Goal: Task Accomplishment & Management: Complete application form

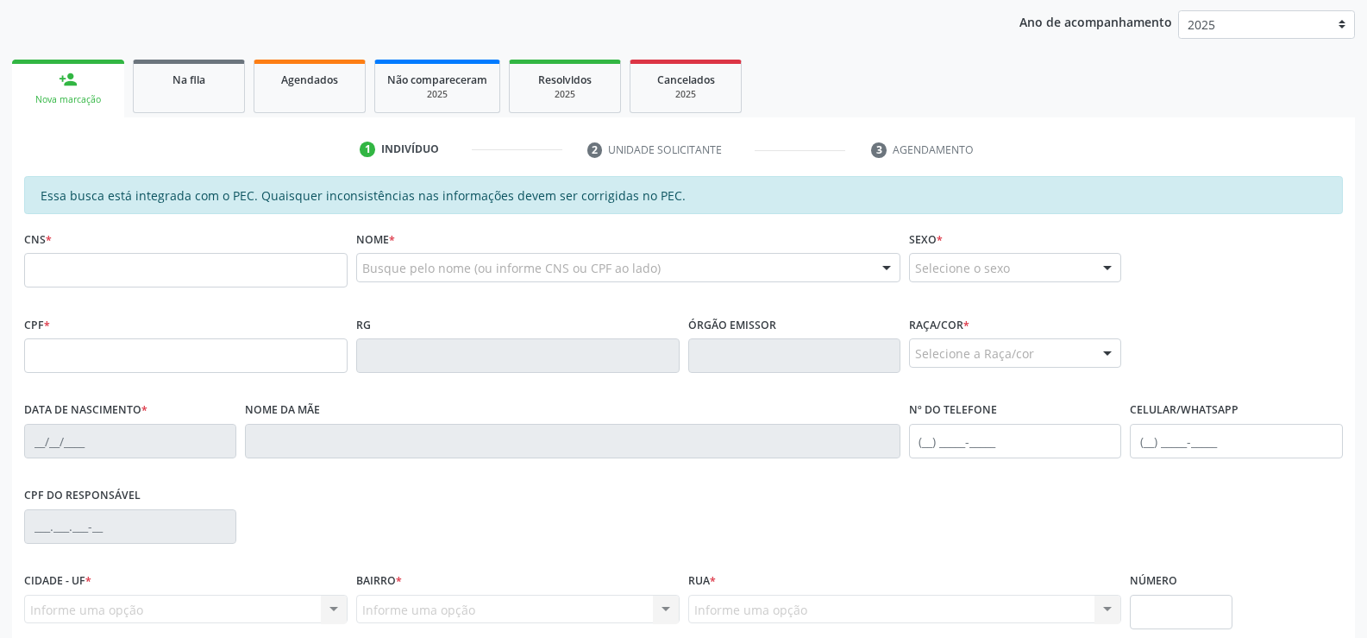
scroll to position [199, 0]
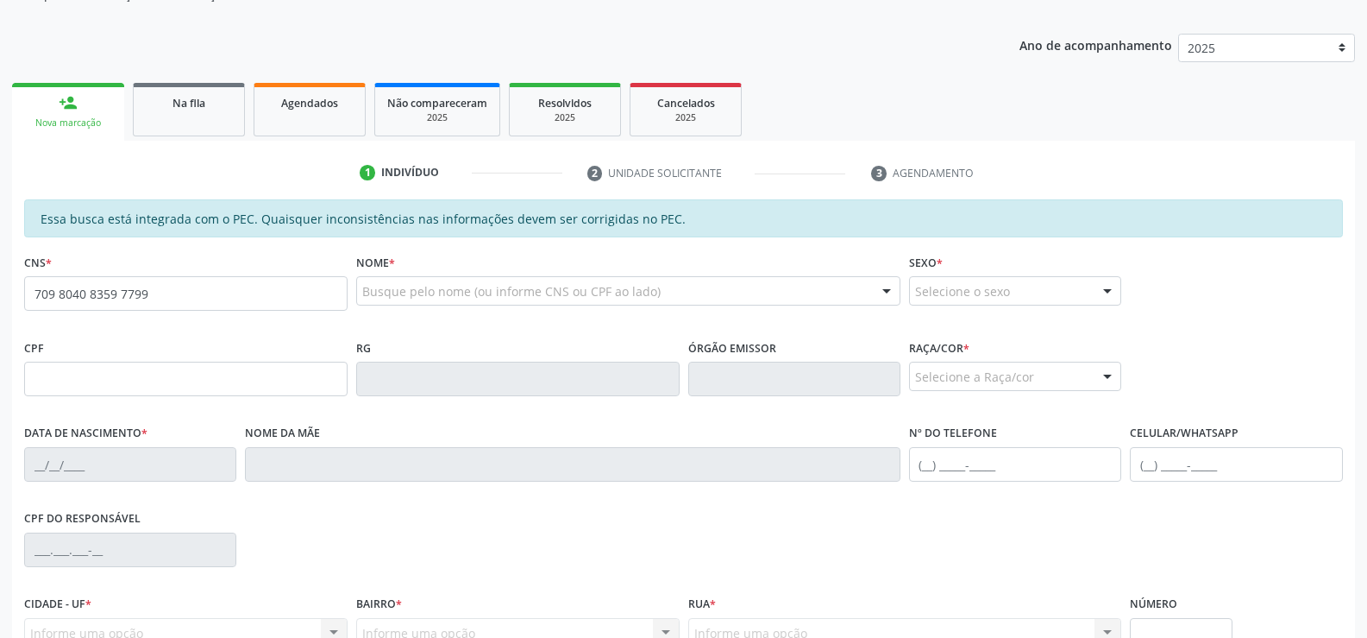
type input "709 8040 8359 7799"
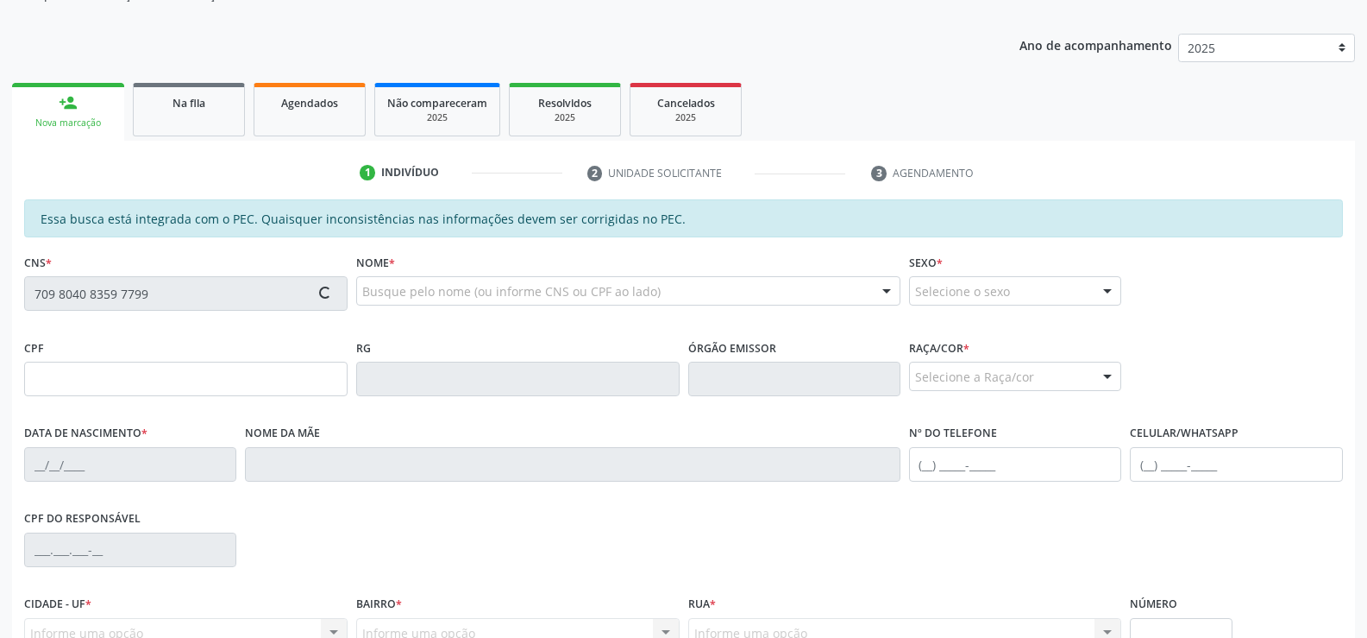
type input "093.289.844-08"
type input "10/06/1953"
type input "Alzira Maria da Conceicao"
type input "(82) 99349-1427"
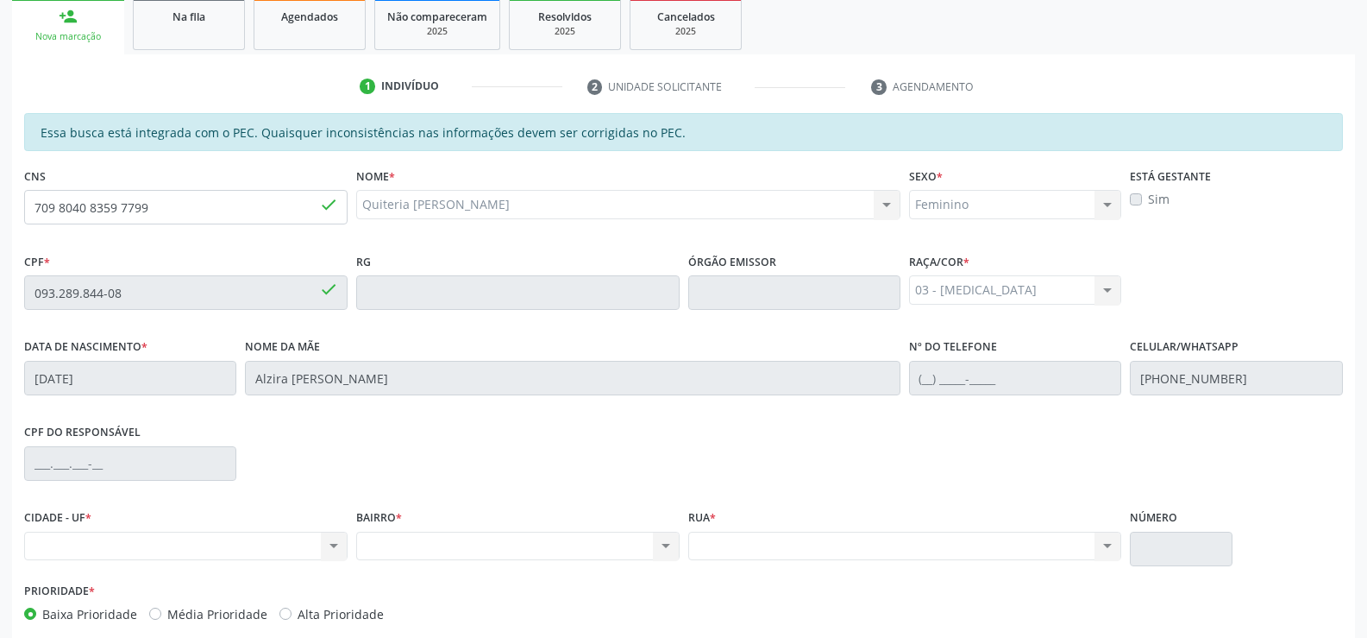
scroll to position [372, 0]
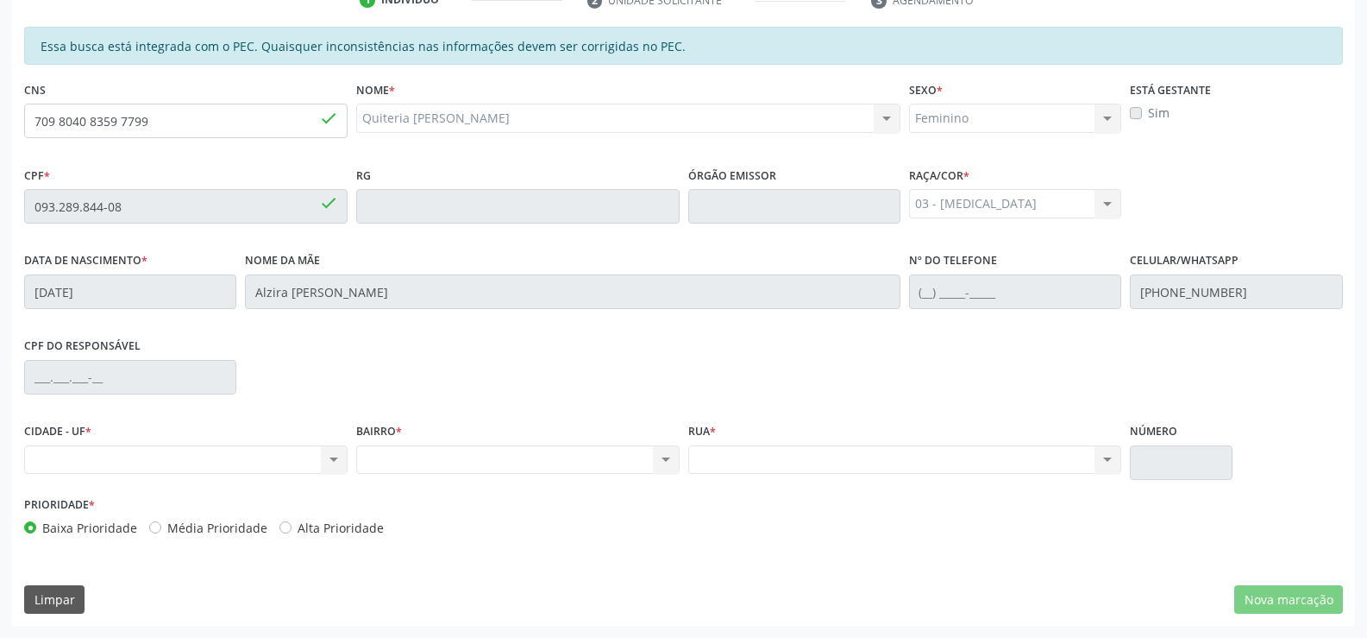
click at [664, 455] on div "Nenhum resultado encontrado para: " " Não há nenhuma opção para ser exibida." at bounding box center [518, 459] width 324 height 29
click at [667, 458] on div "Nenhum resultado encontrado para: " " Não há nenhuma opção para ser exibida." at bounding box center [518, 459] width 324 height 29
click at [1107, 453] on div "Nenhum resultado encontrado para: " " Não há nenhuma opção para ser exibida." at bounding box center [905, 459] width 434 height 29
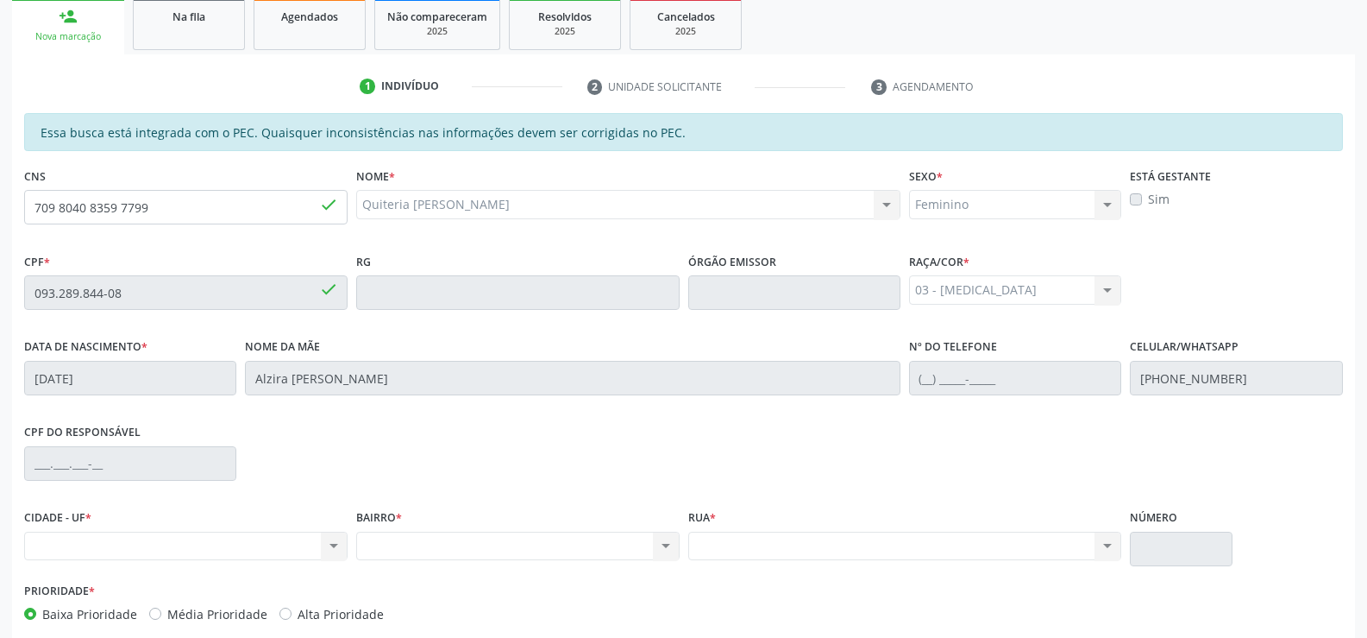
click at [1105, 206] on div "Feminino Masculino Feminino Nenhum resultado encontrado para: " " Não há nenhum…" at bounding box center [1015, 204] width 212 height 29
click at [234, 535] on div "Nenhum resultado encontrado para: " " Não há nenhuma opção para ser exibida." at bounding box center [186, 545] width 324 height 29
click at [236, 539] on div "Nenhum resultado encontrado para: " " Não há nenhuma opção para ser exibida." at bounding box center [186, 545] width 324 height 29
click at [489, 550] on div "Nenhum resultado encontrado para: " " Não há nenhuma opção para ser exibida." at bounding box center [518, 545] width 324 height 29
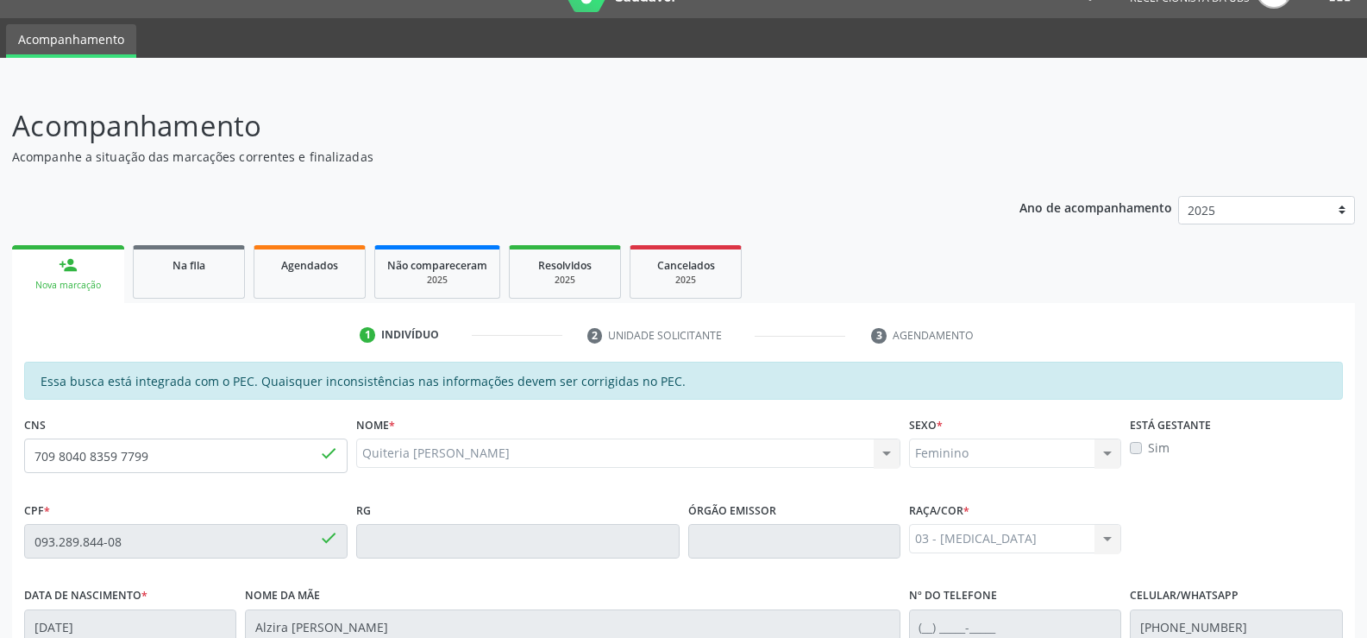
scroll to position [27, 0]
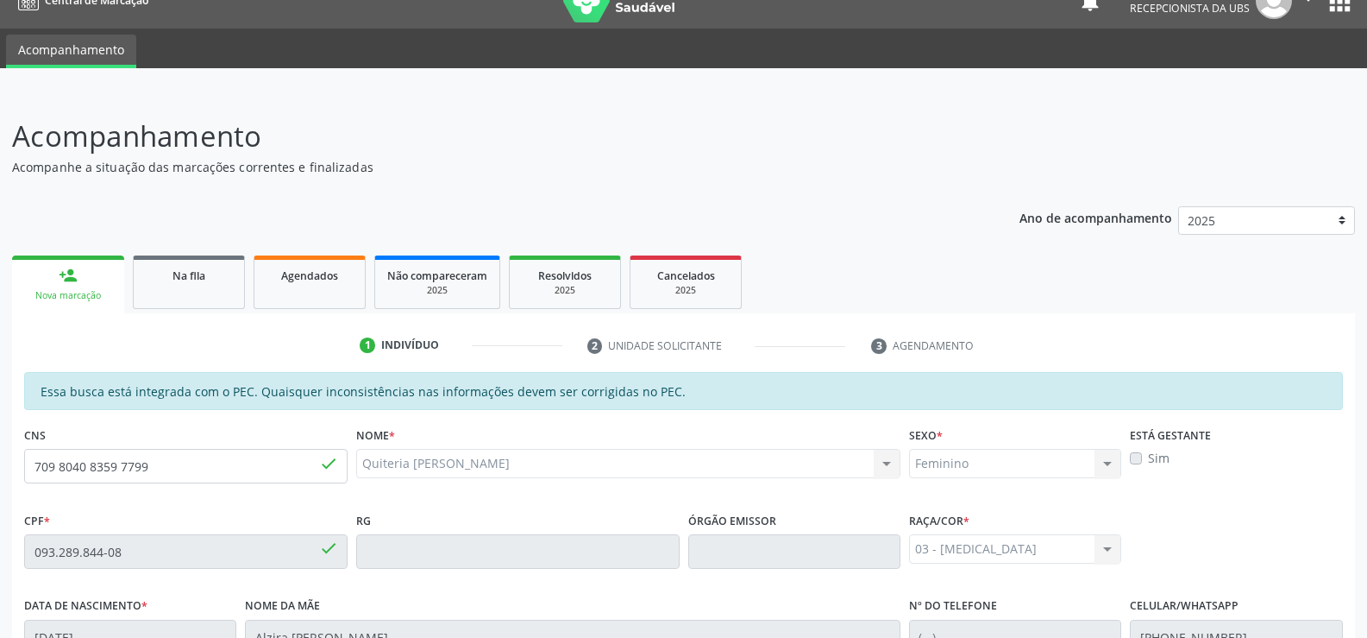
click at [77, 283] on div "person_add" at bounding box center [68, 275] width 19 height 19
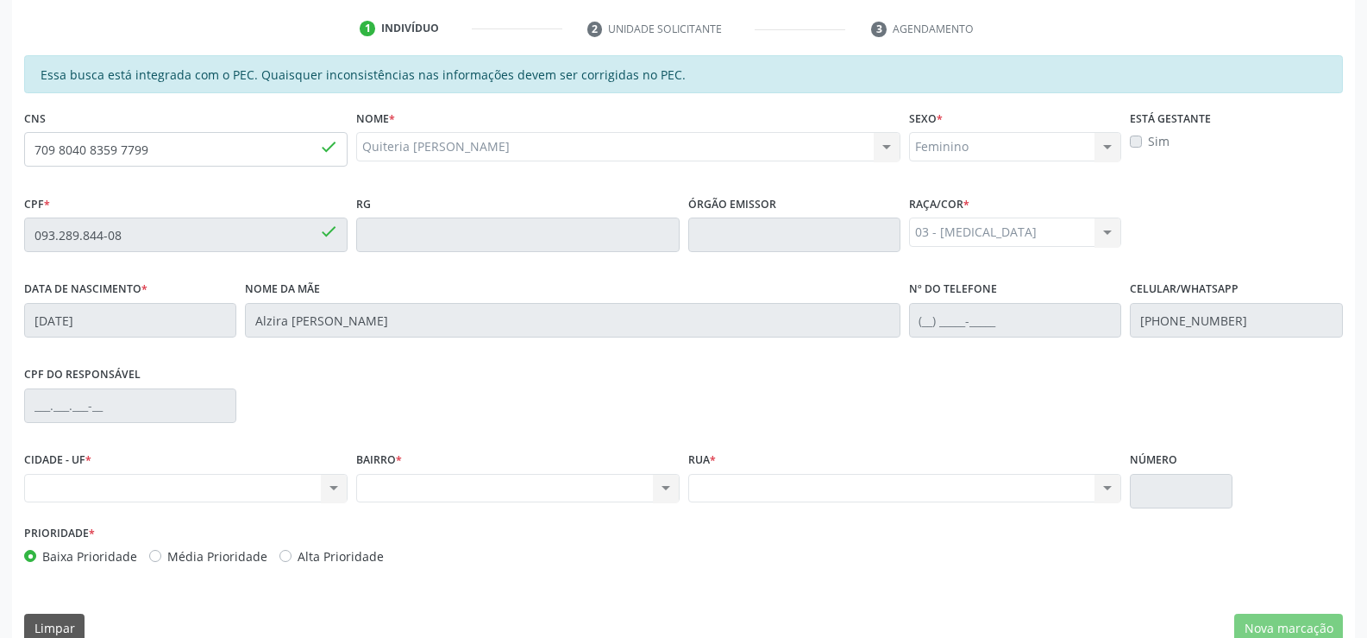
scroll to position [372, 0]
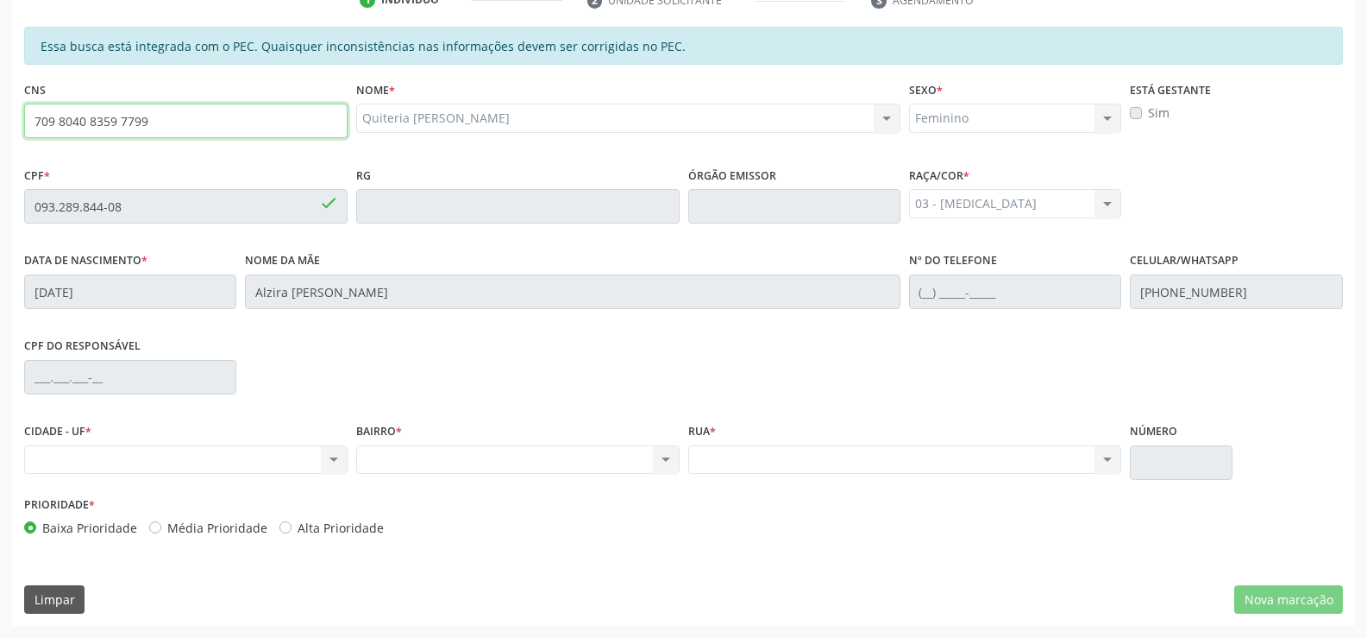
click at [171, 116] on input "709 8040 8359 7799" at bounding box center [186, 121] width 324 height 35
type input "7"
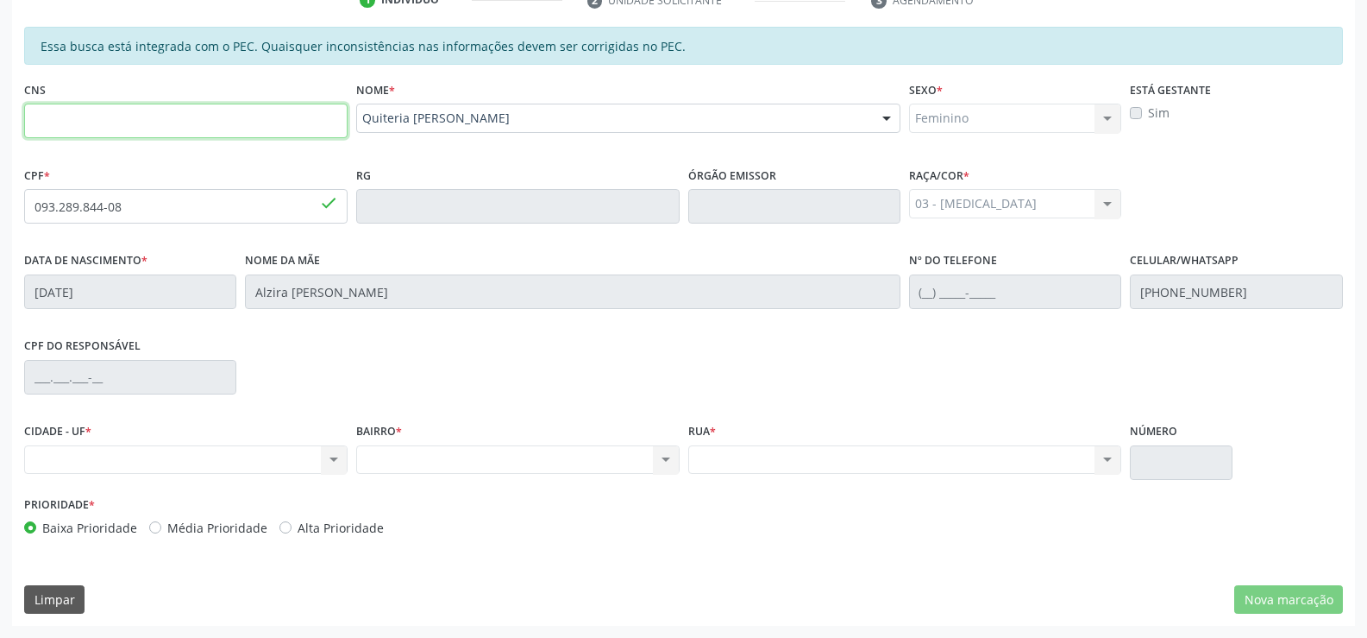
click at [209, 130] on input "text" at bounding box center [186, 121] width 324 height 35
type input "704 0098 0803 4567"
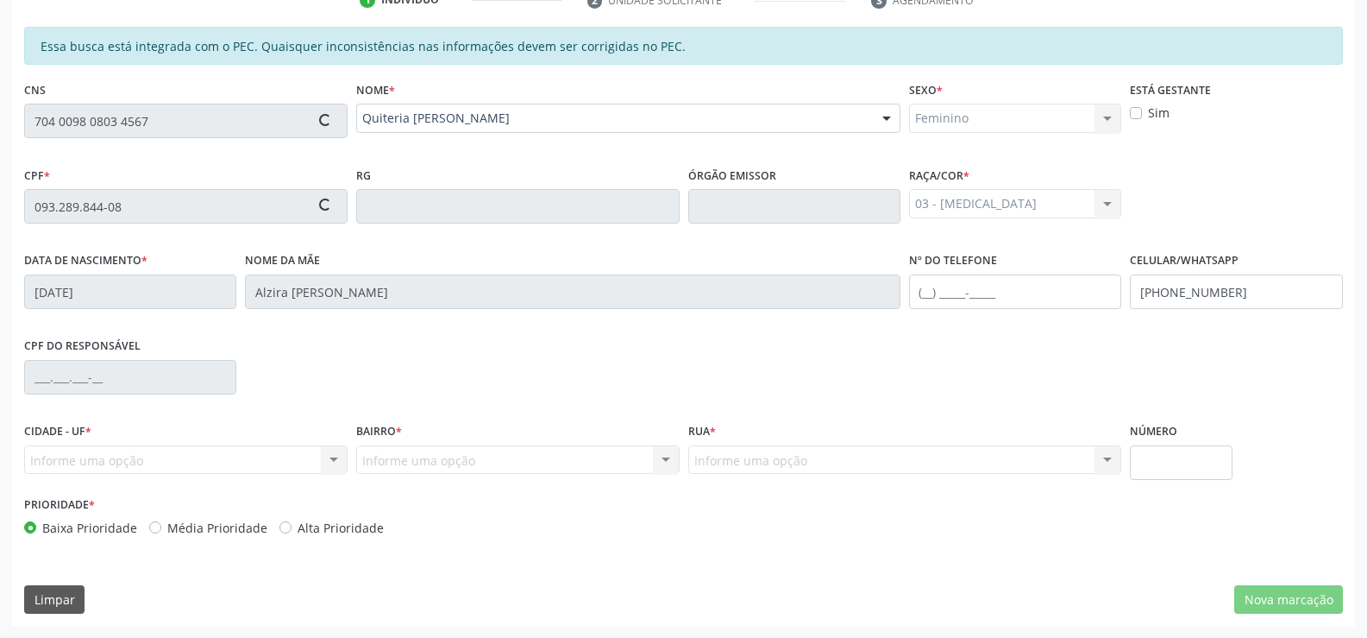
type input "686.709.234-91"
type input "08/11/1970"
type input "Nair Andrade Pinheiro"
type input "(82) 99332-9479"
type input "736"
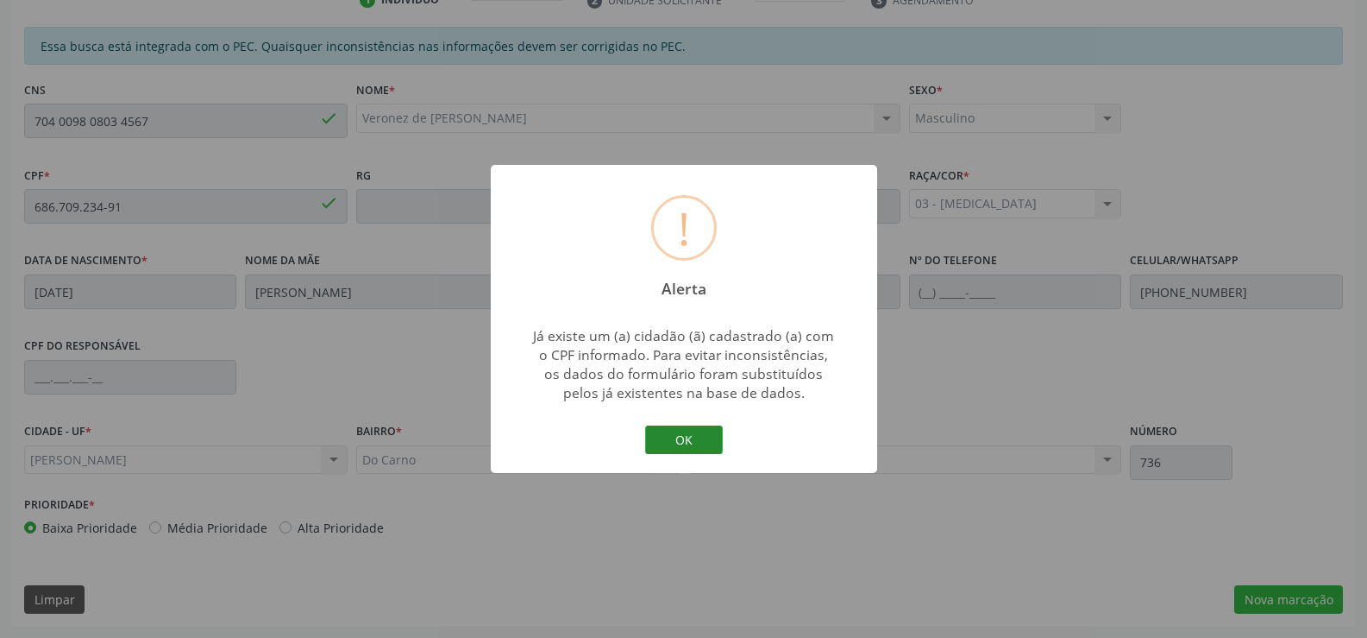
click at [686, 437] on button "OK" at bounding box center [684, 439] width 78 height 29
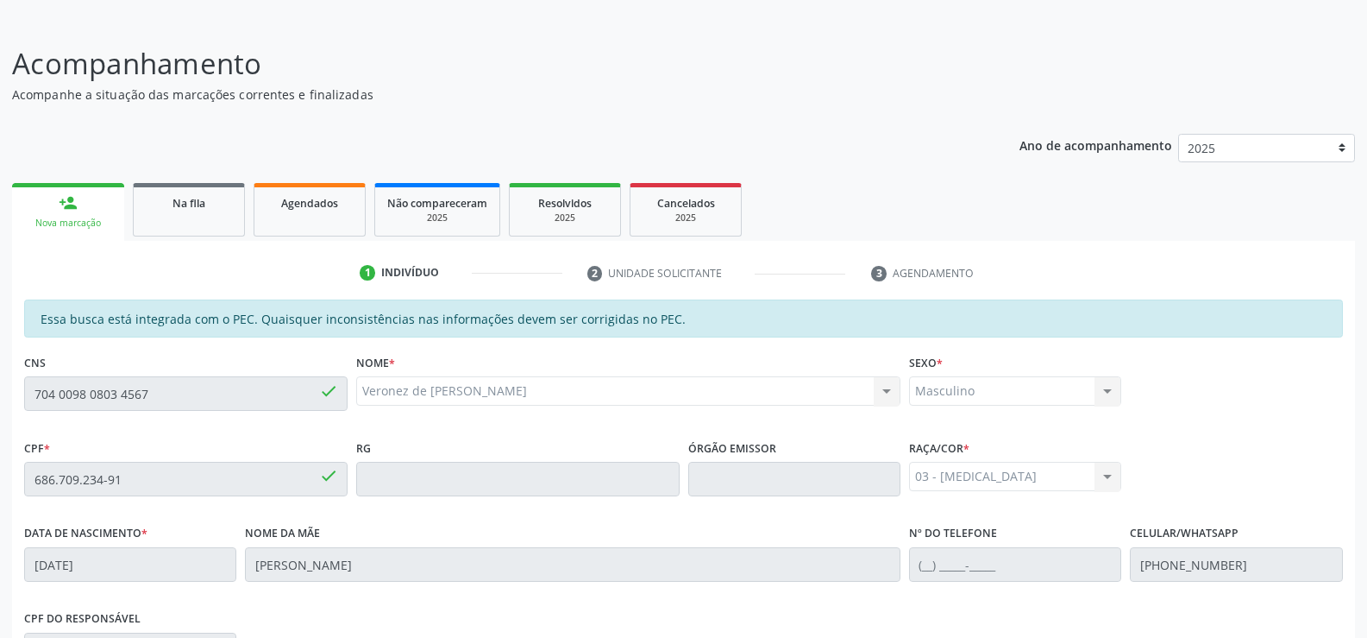
scroll to position [27, 0]
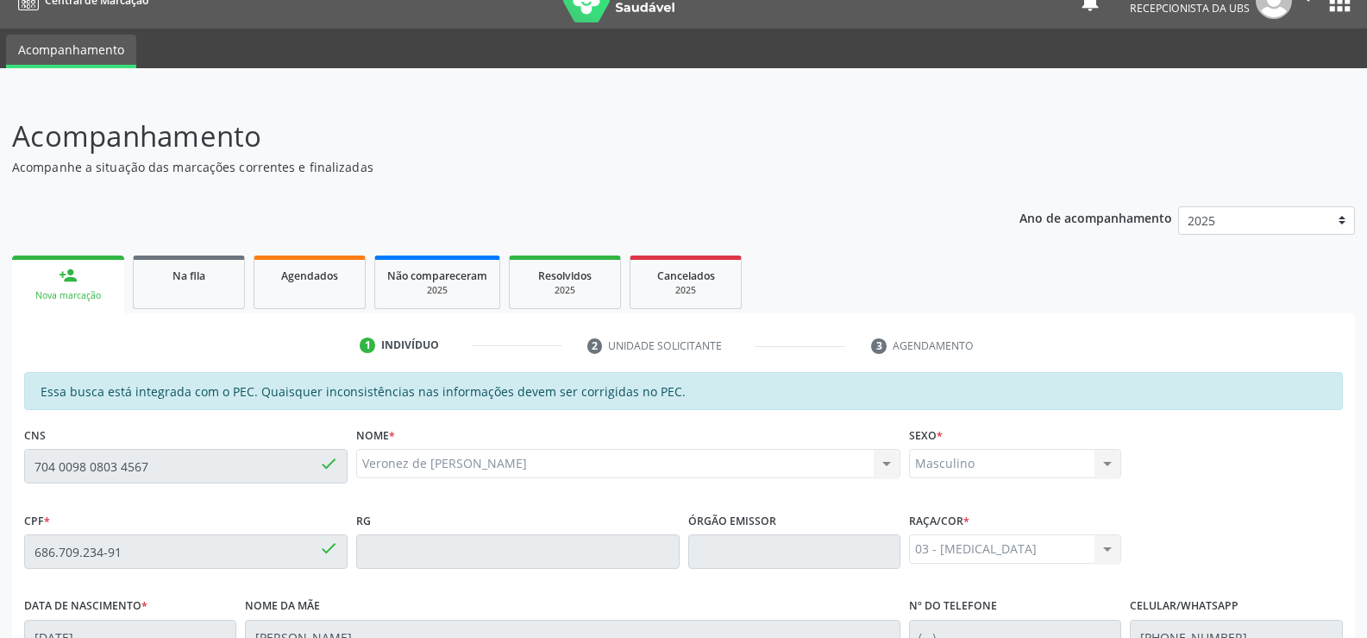
click at [61, 290] on div "Nova marcação" at bounding box center [68, 295] width 88 height 13
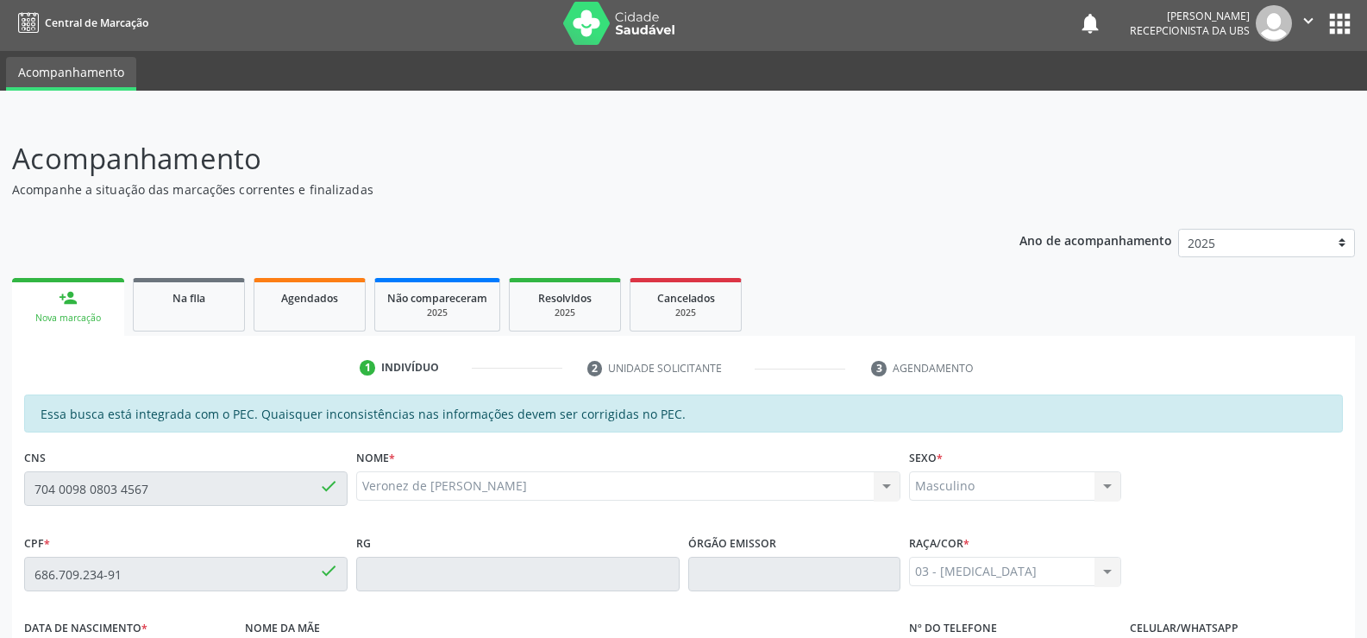
scroll to position [0, 0]
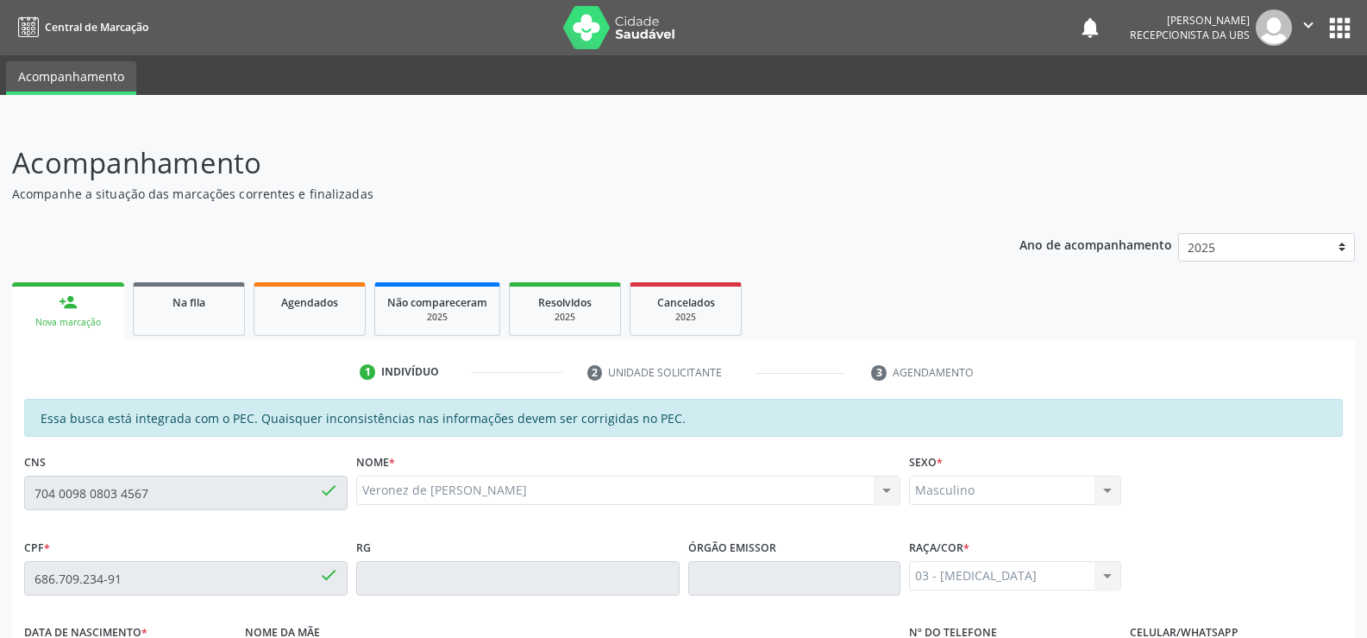
click at [79, 324] on div "Nova marcação" at bounding box center [68, 322] width 88 height 13
click at [51, 319] on div "Nova marcação" at bounding box center [68, 322] width 88 height 13
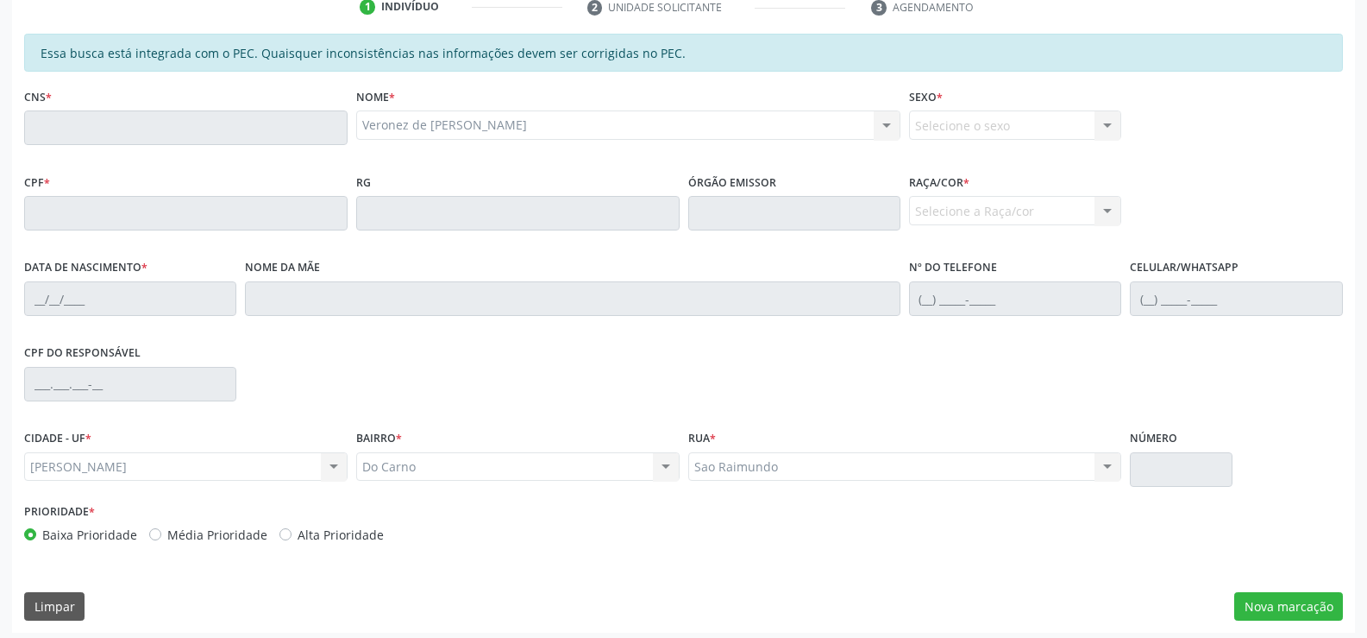
scroll to position [372, 0]
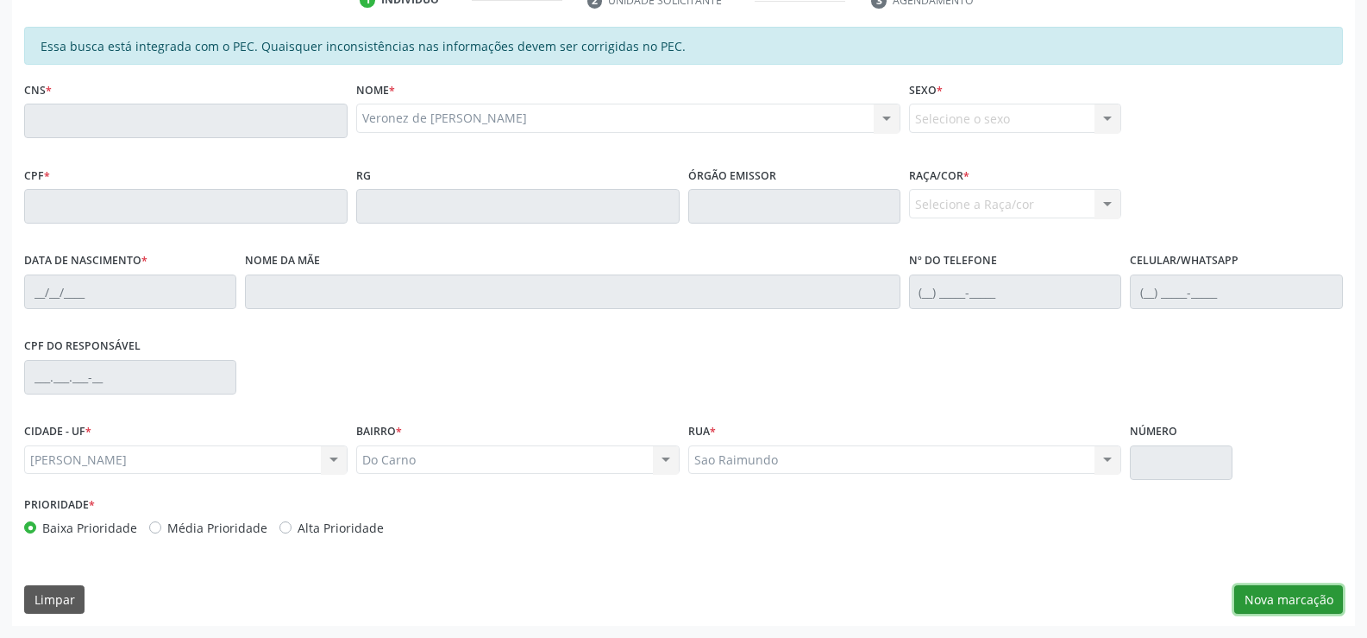
click at [1259, 597] on button "Nova marcação" at bounding box center [1288, 599] width 109 height 29
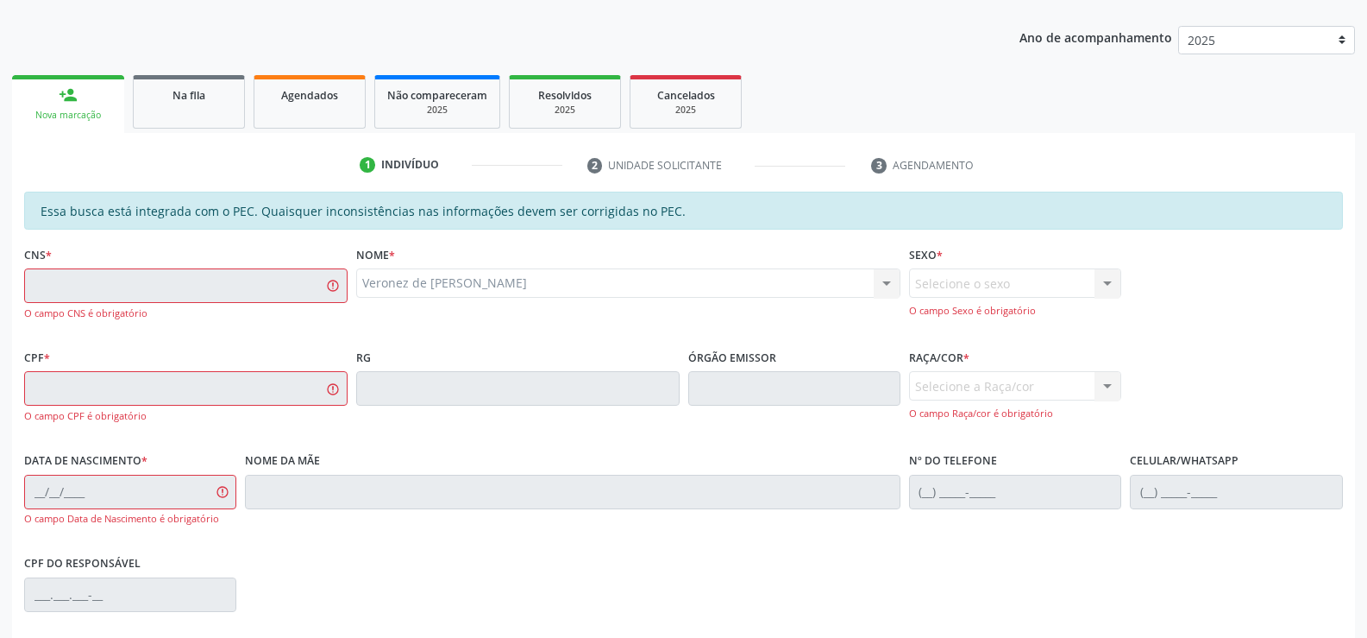
scroll to position [199, 0]
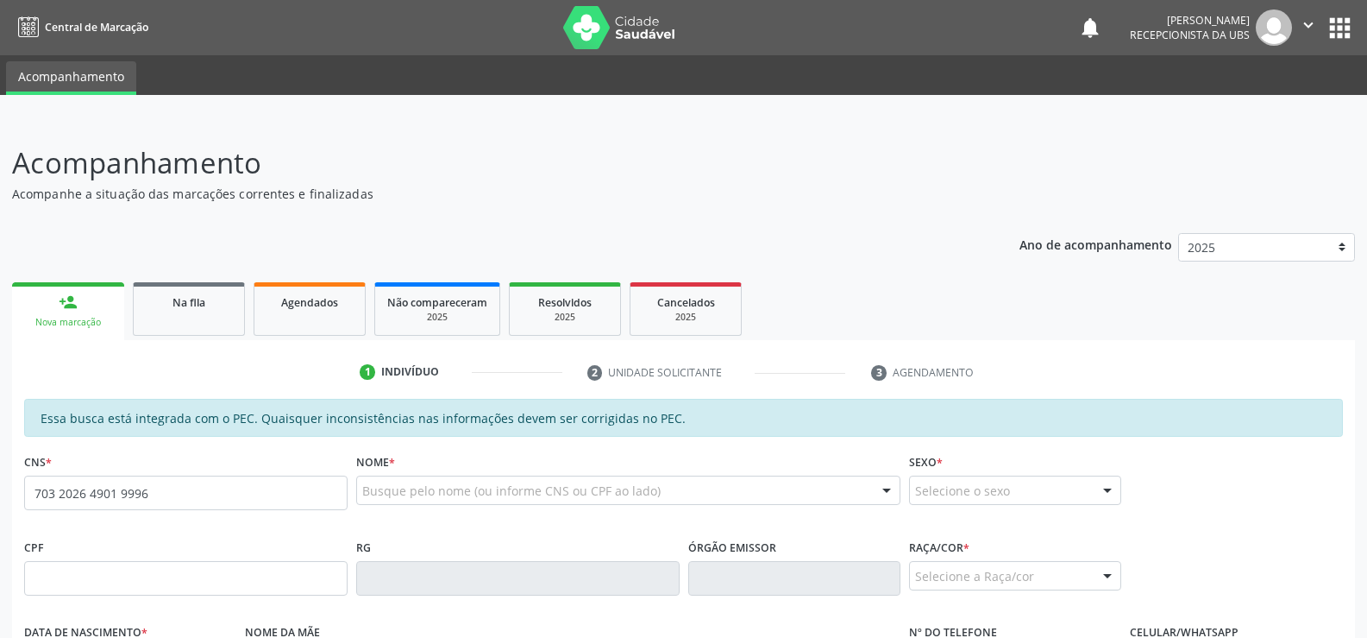
type input "703 2026 4901 9996"
type input "059.066.084-51"
type input "[DATE]"
type input "[PERSON_NAME]"
type input "[PHONE_NUMBER]"
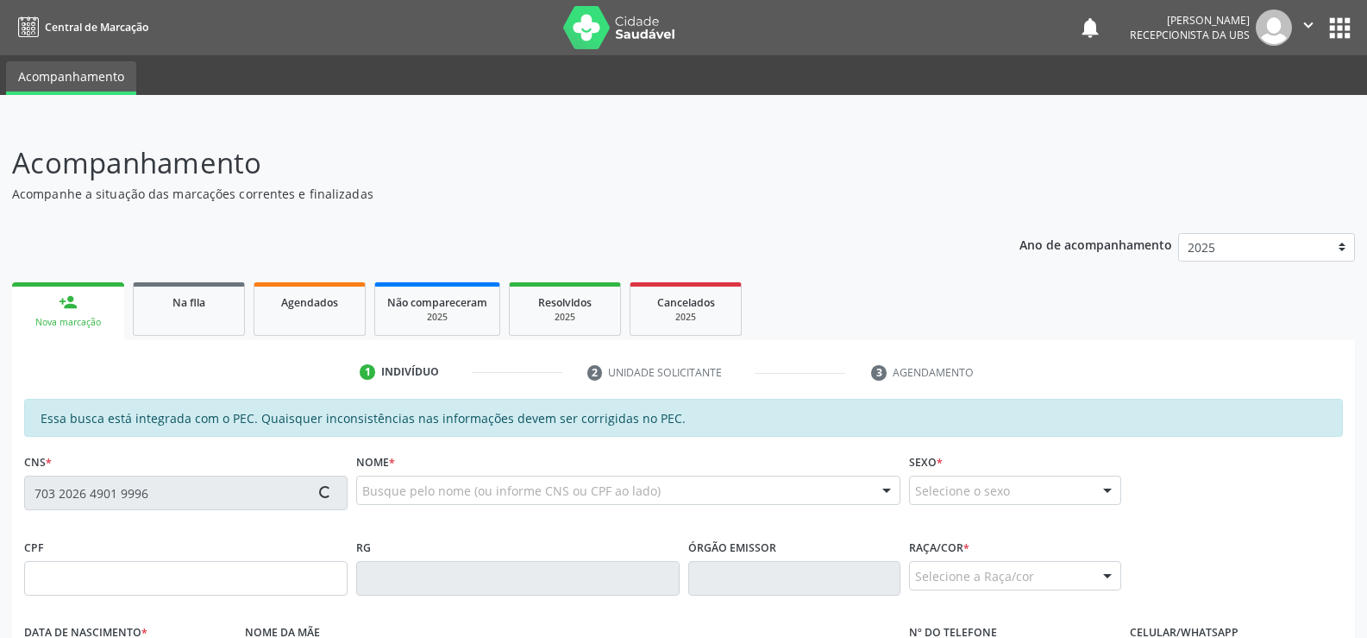
type input "S/N"
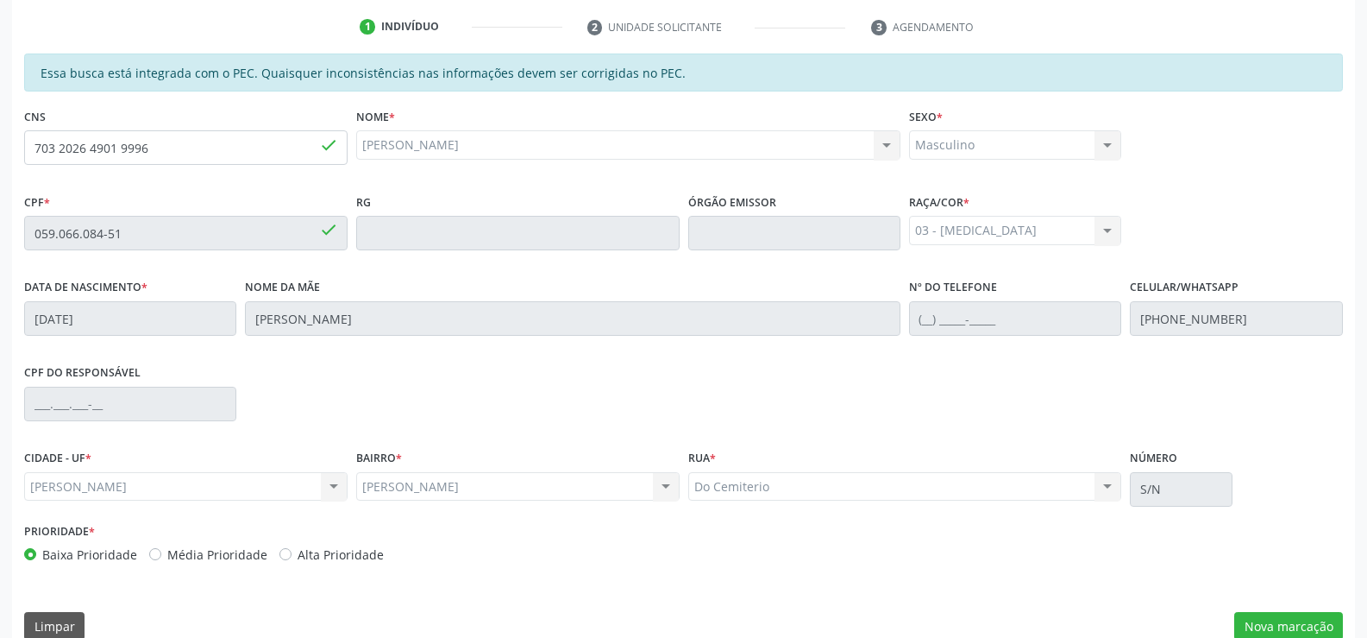
scroll to position [372, 0]
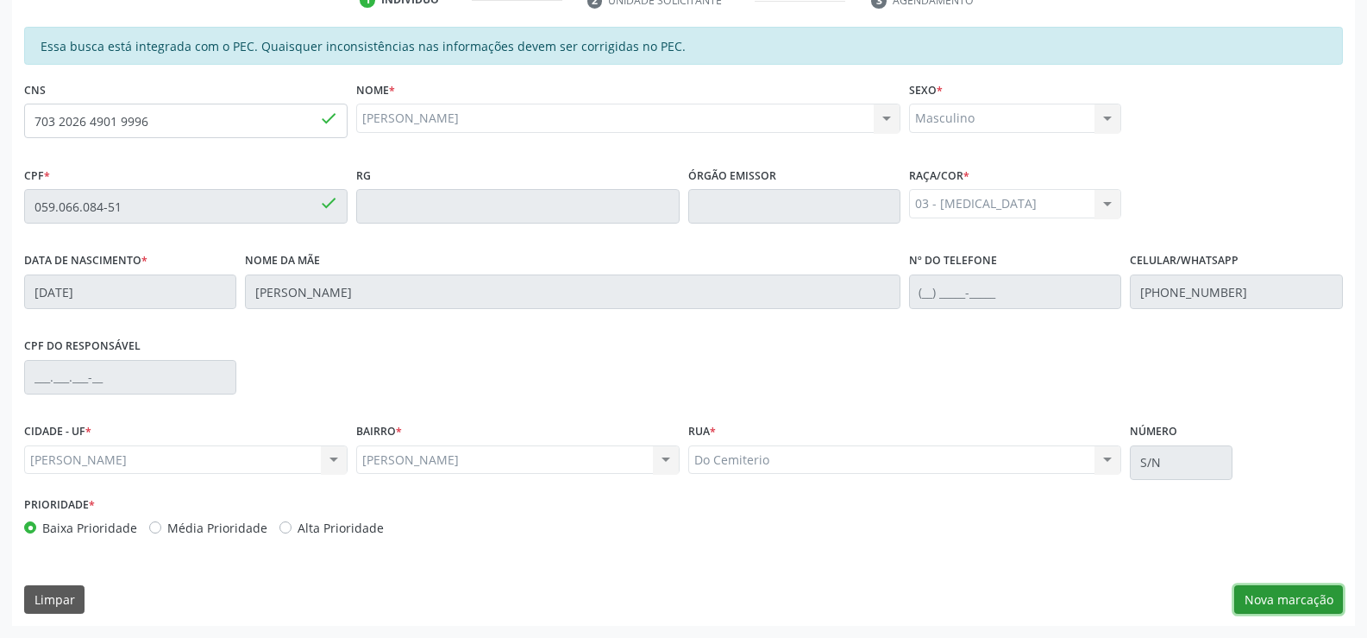
click at [1270, 597] on button "Nova marcação" at bounding box center [1288, 599] width 109 height 29
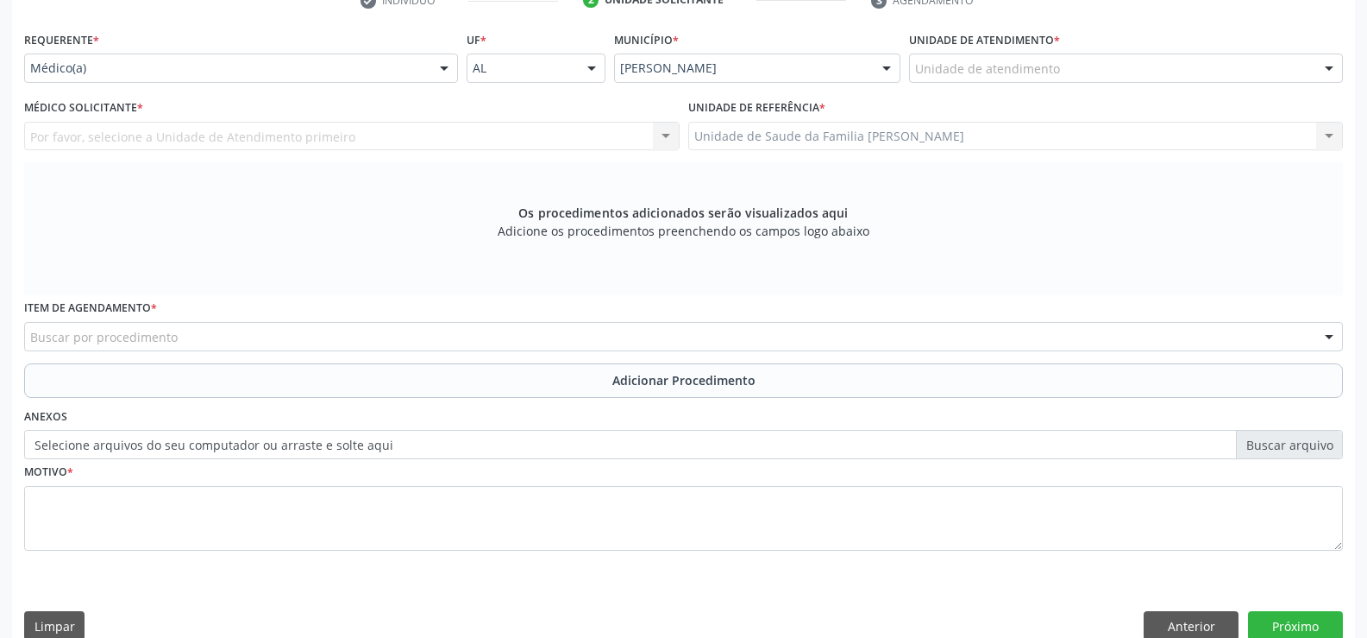
scroll to position [373, 0]
